Goal: Communication & Community: Answer question/provide support

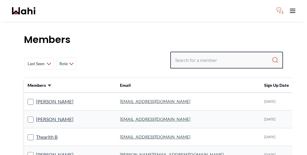
click at [219, 55] on input "Search input" at bounding box center [223, 60] width 97 height 11
paste input "[STREET_ADDRESS]. TOTAL # OFFERS: 1."
type input "2"
paste input "[EMAIL_ADDRESS][DOMAIN_NAME]"
type input "[EMAIL_ADDRESS][DOMAIN_NAME]"
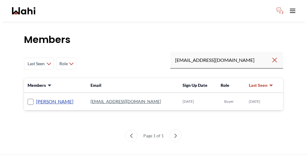
click at [40, 97] on link "[PERSON_NAME]" at bounding box center [54, 101] width 37 height 8
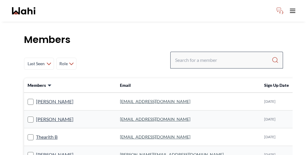
click at [218, 52] on div at bounding box center [226, 60] width 113 height 17
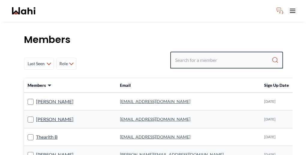
click at [216, 55] on input "Search input" at bounding box center [223, 60] width 97 height 11
paste input "Puja's"
type input "Puja's"
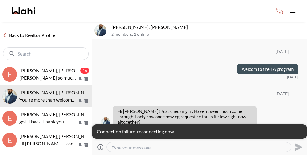
scroll to position [375, 0]
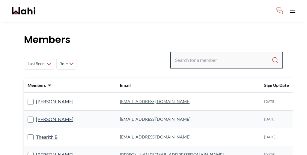
click at [227, 55] on input "Search input" at bounding box center [223, 60] width 97 height 11
paste input "puja.holy@gmail.com"
type input "puja.holy@gmail.com"
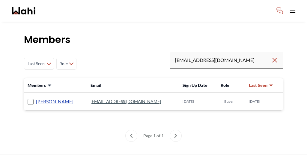
click at [40, 97] on link "Puja Mandal" at bounding box center [54, 101] width 37 height 8
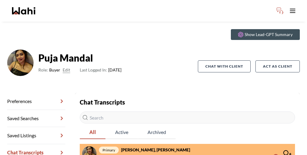
scroll to position [29, 0]
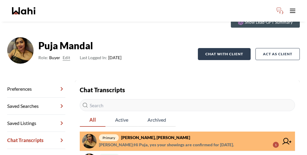
click at [236, 48] on button "Chat with client" at bounding box center [224, 54] width 53 height 12
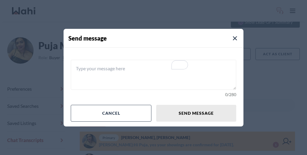
click at [147, 79] on textarea "To enrich screen reader interactions, please activate Accessibility in Grammarl…" at bounding box center [154, 75] width 166 height 30
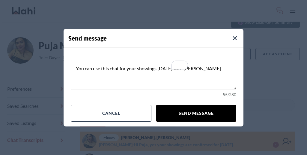
type textarea "You can use this chat for your showings today with Paul"
click at [188, 105] on button "Send message" at bounding box center [196, 113] width 80 height 17
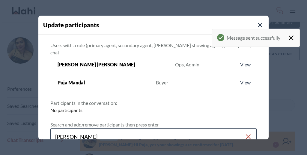
type input "paul sharma"
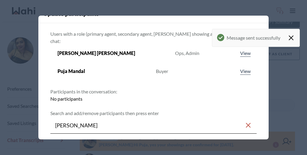
scroll to position [37, 0]
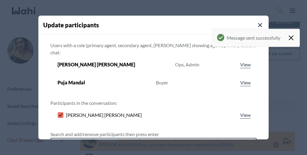
click at [138, 141] on input "Search input" at bounding box center [150, 146] width 190 height 11
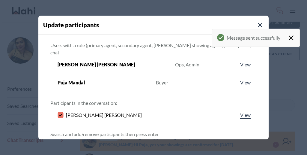
click at [235, 29] on div "Message sent successfully" at bounding box center [256, 38] width 88 height 18
click at [258, 23] on icon "Close Modal" at bounding box center [260, 25] width 4 height 4
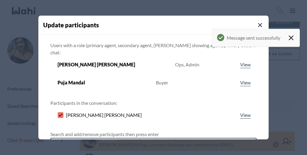
click at [157, 141] on input "Search input" at bounding box center [150, 146] width 190 height 11
type input "behnam"
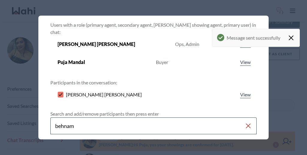
scroll to position [49, 0]
